Goal: Task Accomplishment & Management: Use online tool/utility

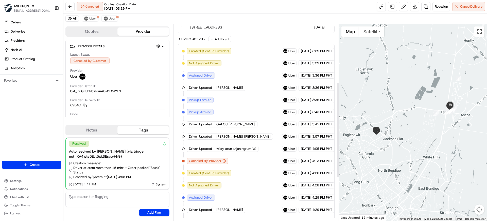
scroll to position [112, 0]
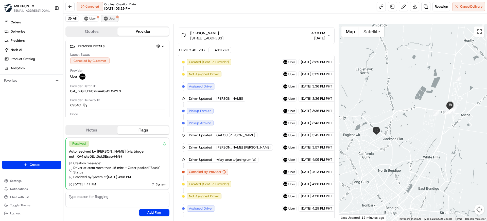
click at [114, 20] on span "Uber" at bounding box center [112, 18] width 7 height 4
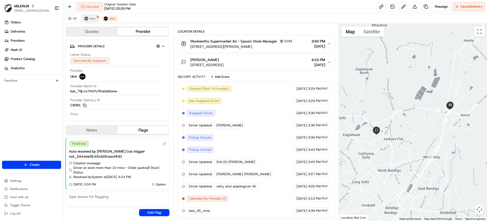
click at [95, 20] on span "Uber" at bounding box center [92, 18] width 7 height 4
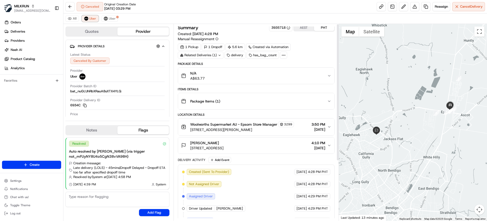
scroll to position [0, 0]
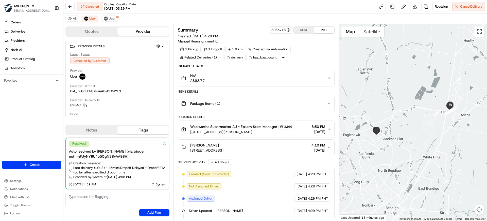
click at [246, 127] on span "Woolworths Supermarket AU - Epsom Store Manager" at bounding box center [233, 126] width 87 height 5
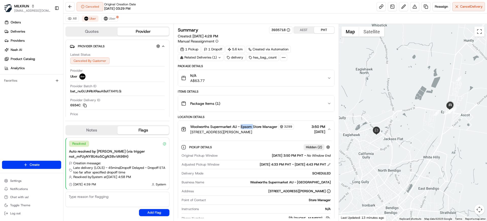
copy span "Epsom"
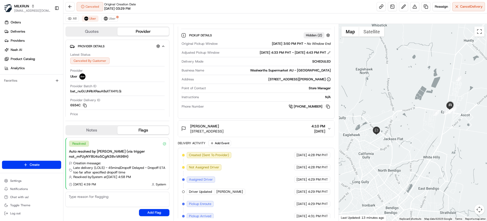
scroll to position [178, 0]
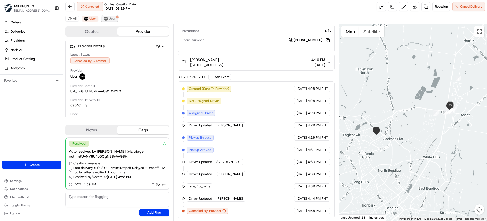
click at [109, 21] on button "Uber" at bounding box center [110, 18] width 16 height 6
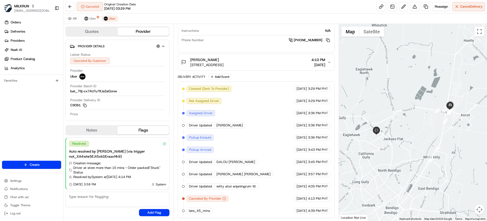
click at [186, 11] on div "Canceled Original Creation Date 08/23/2025 03:29 PM Reassign Cancel Delivery" at bounding box center [275, 6] width 424 height 13
click at [91, 21] on button "Uber" at bounding box center [90, 18] width 16 height 6
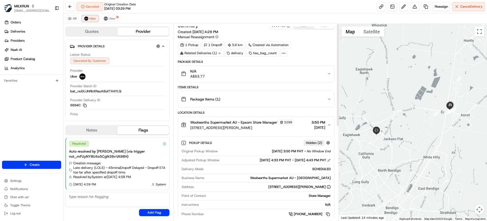
scroll to position [0, 0]
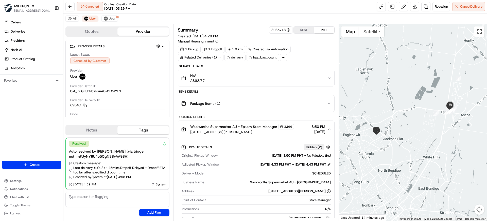
click at [195, 15] on div "All Uber Uber" at bounding box center [275, 18] width 424 height 10
click at [178, 9] on div "Canceled Original Creation Date 08/23/2025 03:29 PM Reassign Cancel Delivery" at bounding box center [275, 6] width 424 height 13
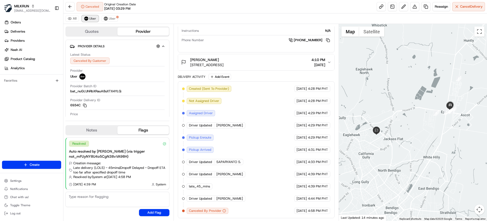
click at [93, 18] on span "Uber" at bounding box center [92, 18] width 7 height 4
click at [110, 17] on span "Uber" at bounding box center [112, 18] width 7 height 4
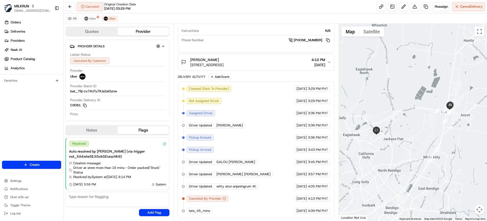
click at [238, 12] on div "Canceled Original Creation Date 08/23/2025 03:29 PM Reassign Cancel Delivery" at bounding box center [275, 6] width 424 height 13
click at [179, 4] on div "Canceled Original Creation Date 08/23/2025 03:29 PM Reassign Cancel Delivery" at bounding box center [275, 6] width 424 height 13
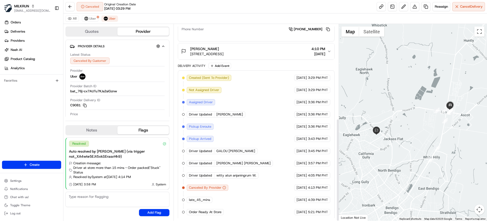
scroll to position [181, 0]
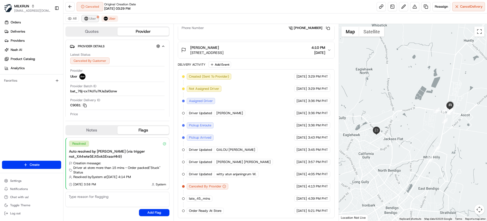
click at [84, 20] on button "Uber" at bounding box center [90, 18] width 16 height 6
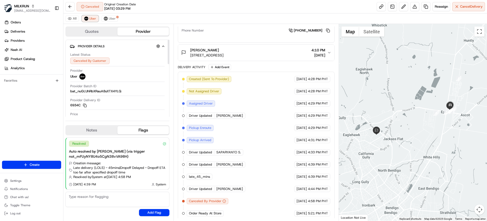
scroll to position [190, 0]
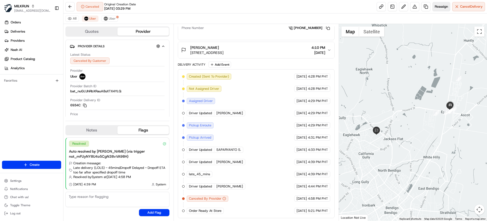
click at [440, 6] on span "Reassign" at bounding box center [441, 6] width 13 height 5
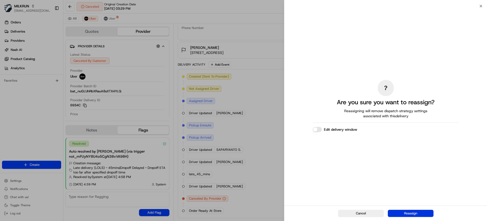
click at [420, 212] on button "Reassign" at bounding box center [411, 212] width 46 height 7
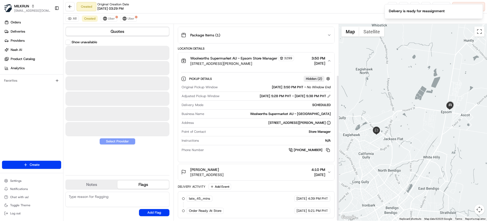
scroll to position [68, 0]
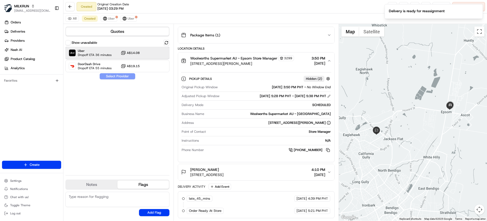
click at [104, 53] on span "Dropoff ETA 36 minutes" at bounding box center [95, 55] width 34 height 4
click at [114, 74] on button "Assign Provider" at bounding box center [117, 76] width 36 height 6
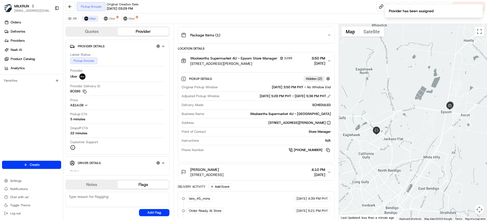
scroll to position [141, 0]
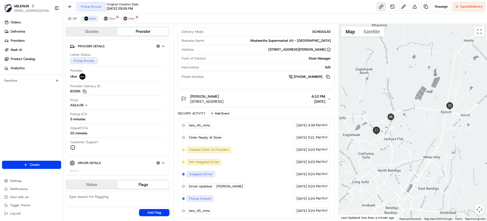
click at [381, 6] on link at bounding box center [381, 6] width 9 height 9
drag, startPoint x: 35, startPoint y: 120, endPoint x: 48, endPoint y: 117, distance: 13.2
click at [35, 120] on div "Orders Deliveries Providers Nash AI Product Catalog Analytics Favorites" at bounding box center [31, 89] width 63 height 147
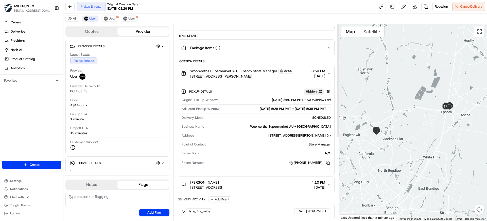
scroll to position [0, 0]
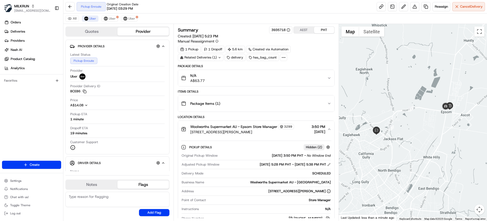
click at [304, 31] on button "AEST" at bounding box center [304, 30] width 20 height 7
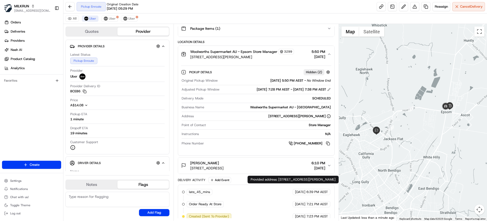
scroll to position [141, 0]
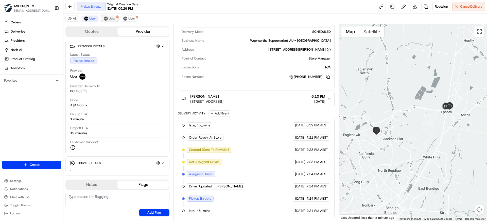
drag, startPoint x: 111, startPoint y: 18, endPoint x: 175, endPoint y: 66, distance: 79.2
click at [111, 19] on span "Uber" at bounding box center [112, 18] width 7 height 4
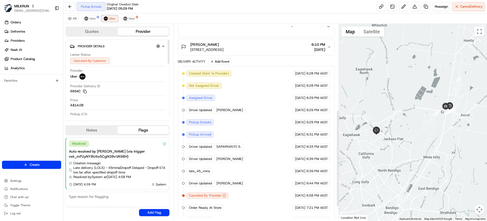
scroll to position [202, 0]
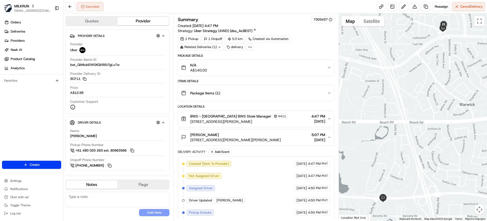
drag, startPoint x: 223, startPoint y: 6, endPoint x: 214, endPoint y: 3, distance: 9.1
click at [223, 6] on div "Canceled Reassign Cancel Delivery" at bounding box center [275, 6] width 424 height 13
